Goal: Check status: Check status

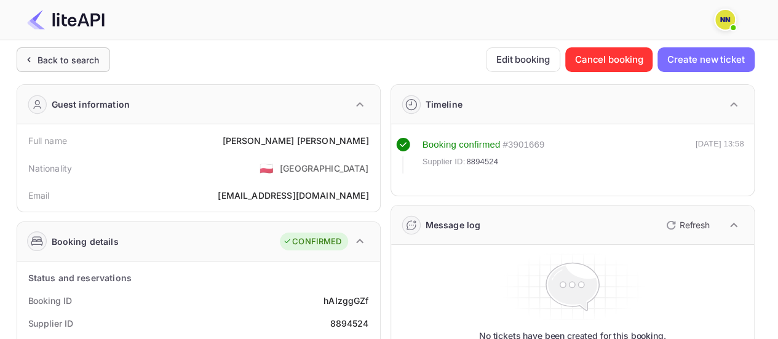
click at [98, 50] on div "Back to search" at bounding box center [63, 59] width 93 height 25
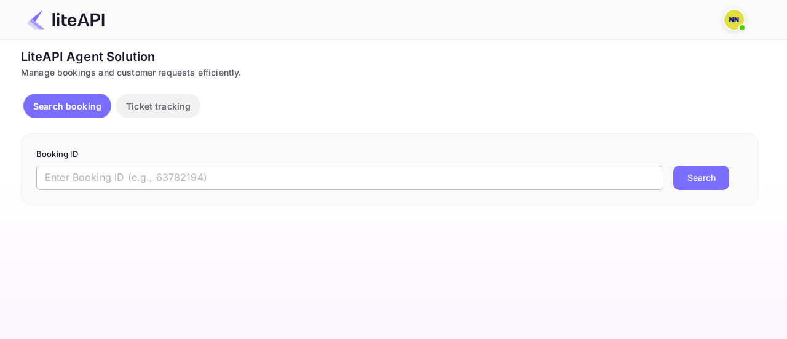
click at [145, 185] on input "text" at bounding box center [349, 177] width 627 height 25
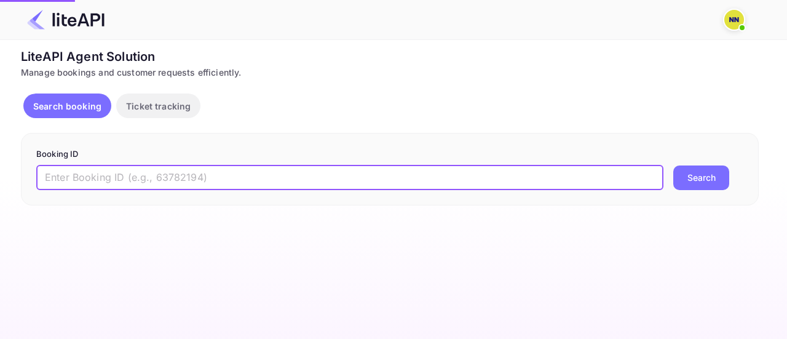
paste input "F_VmfU802"
type input "F_VmfU802"
click at [673, 165] on button "Search" at bounding box center [701, 177] width 56 height 25
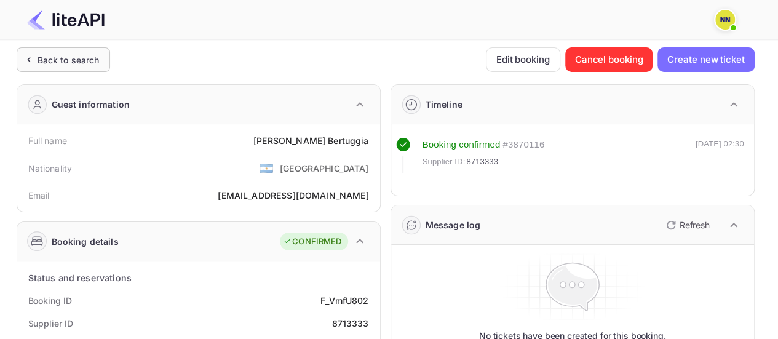
click at [93, 59] on div "Back to search" at bounding box center [69, 60] width 62 height 13
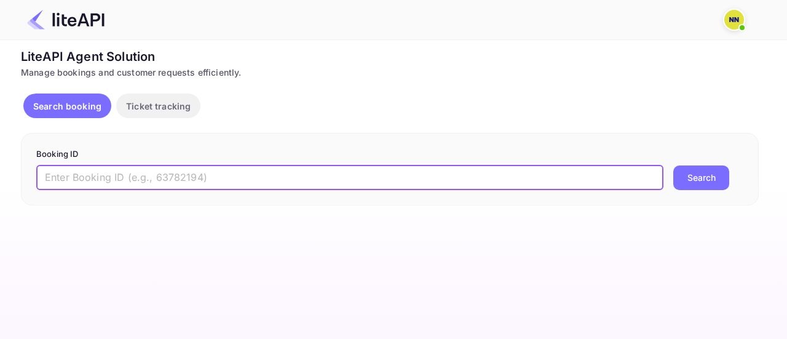
click at [242, 177] on input "text" at bounding box center [349, 177] width 627 height 25
paste input "LIVwXRrvj"
type input "LIVwXRrvj"
click at [673, 165] on button "Search" at bounding box center [701, 177] width 56 height 25
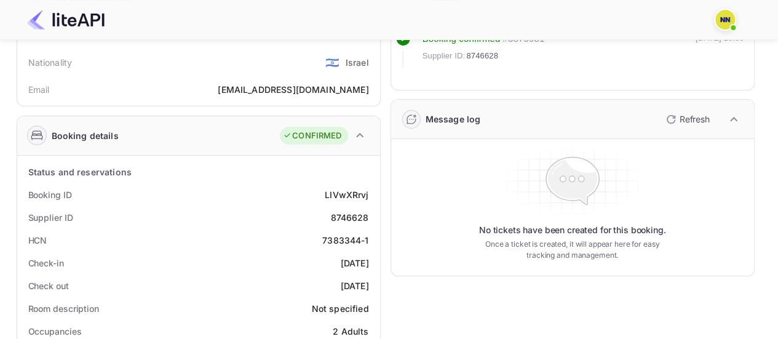
scroll to position [185, 0]
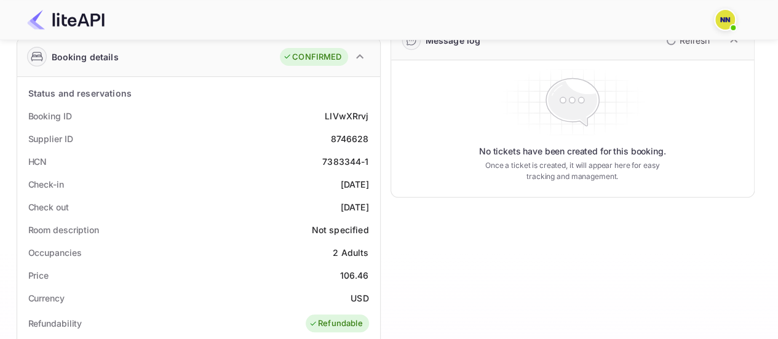
click at [356, 159] on div "7383344-1" at bounding box center [345, 161] width 46 height 13
copy div "7383344-1"
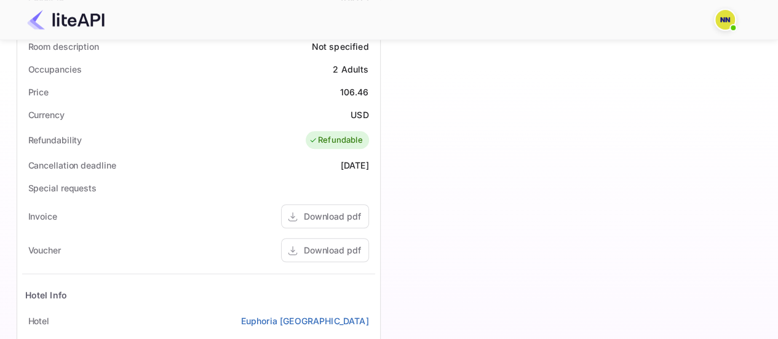
scroll to position [431, 0]
